Goal: Find specific page/section: Find specific page/section

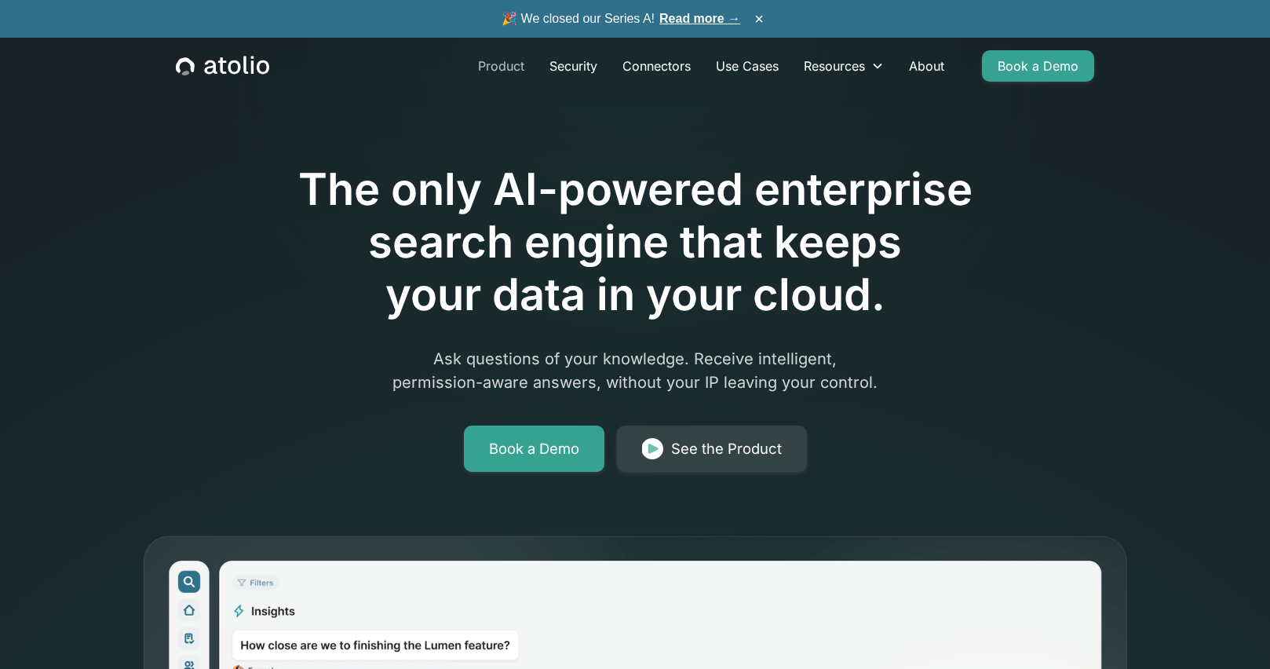
click at [480, 68] on link "Product" at bounding box center [500, 65] width 71 height 31
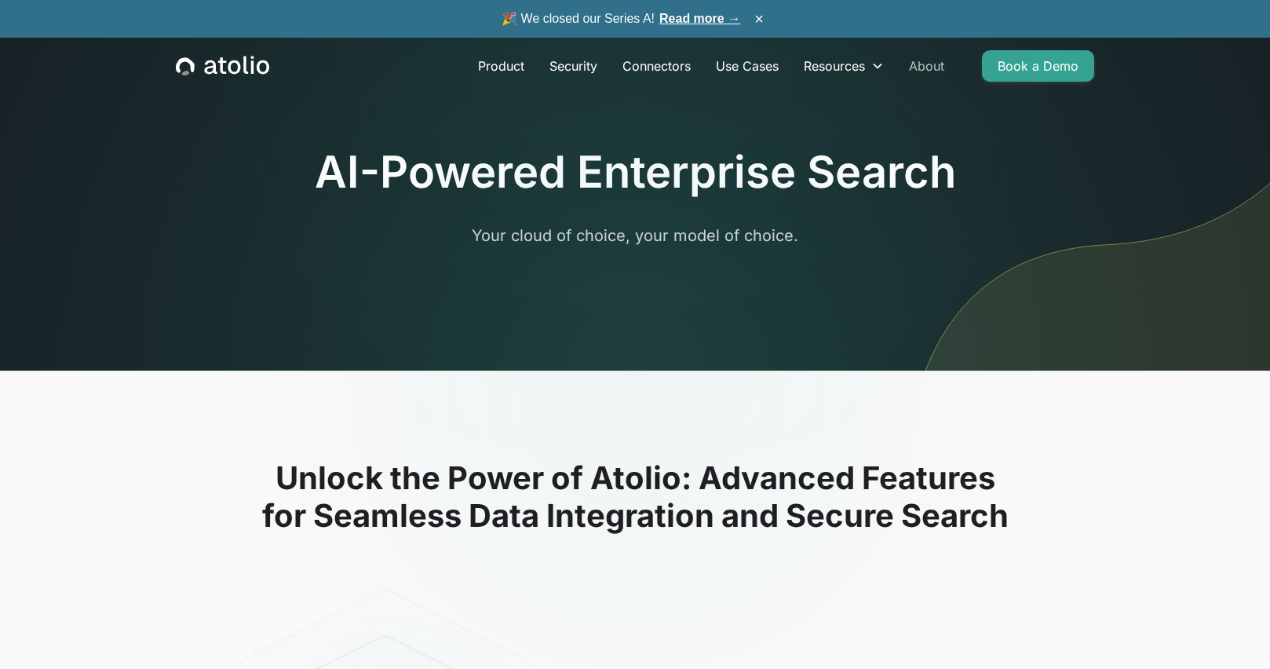
click at [934, 68] on link "About" at bounding box center [926, 65] width 60 height 31
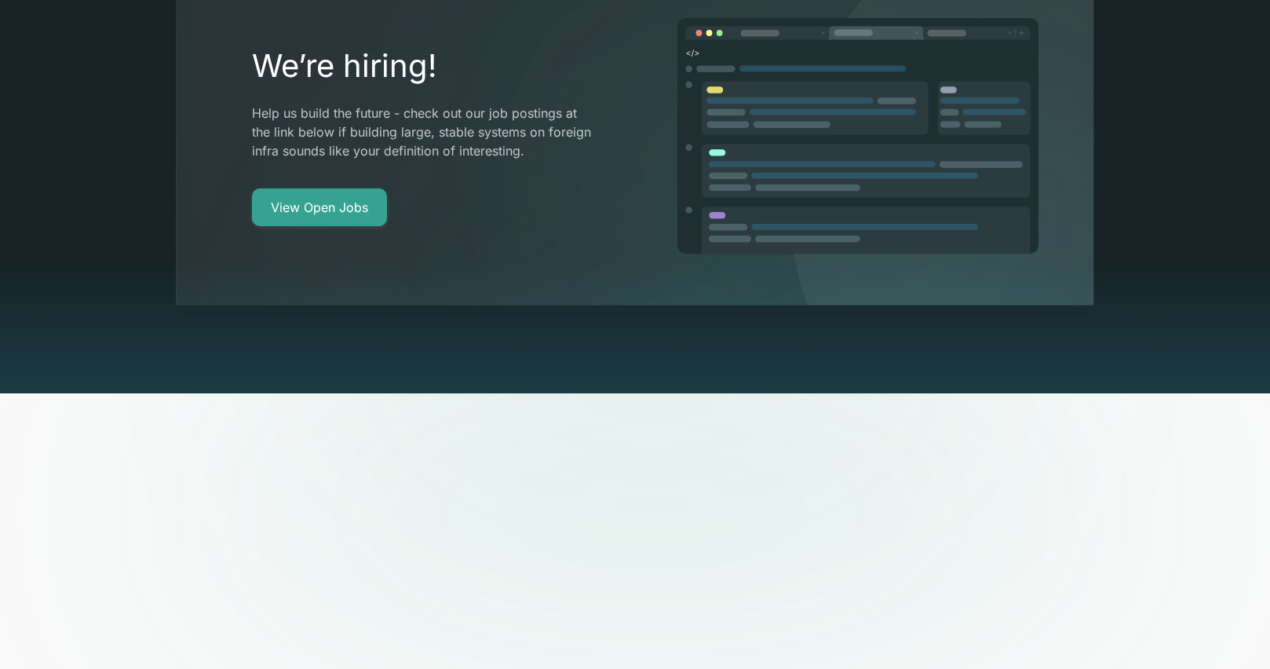
scroll to position [3174, 0]
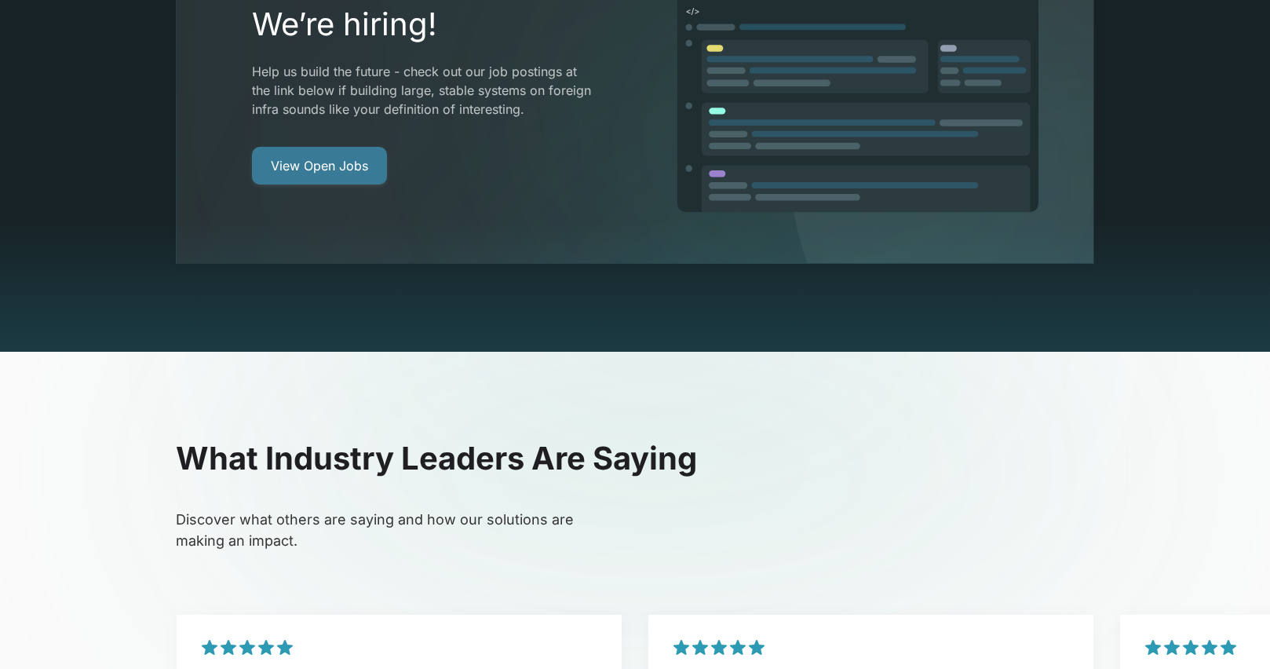
click at [327, 147] on link "View Open Jobs" at bounding box center [319, 166] width 135 height 38
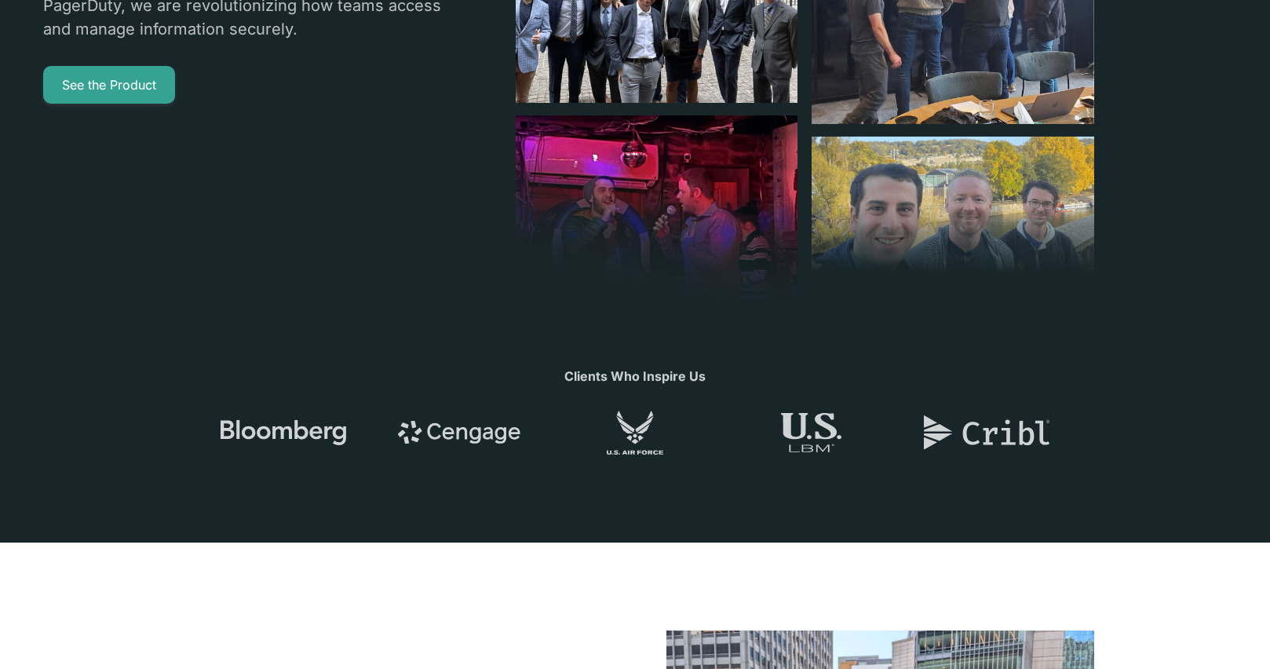
scroll to position [0, 0]
